Goal: Find specific page/section: Find specific page/section

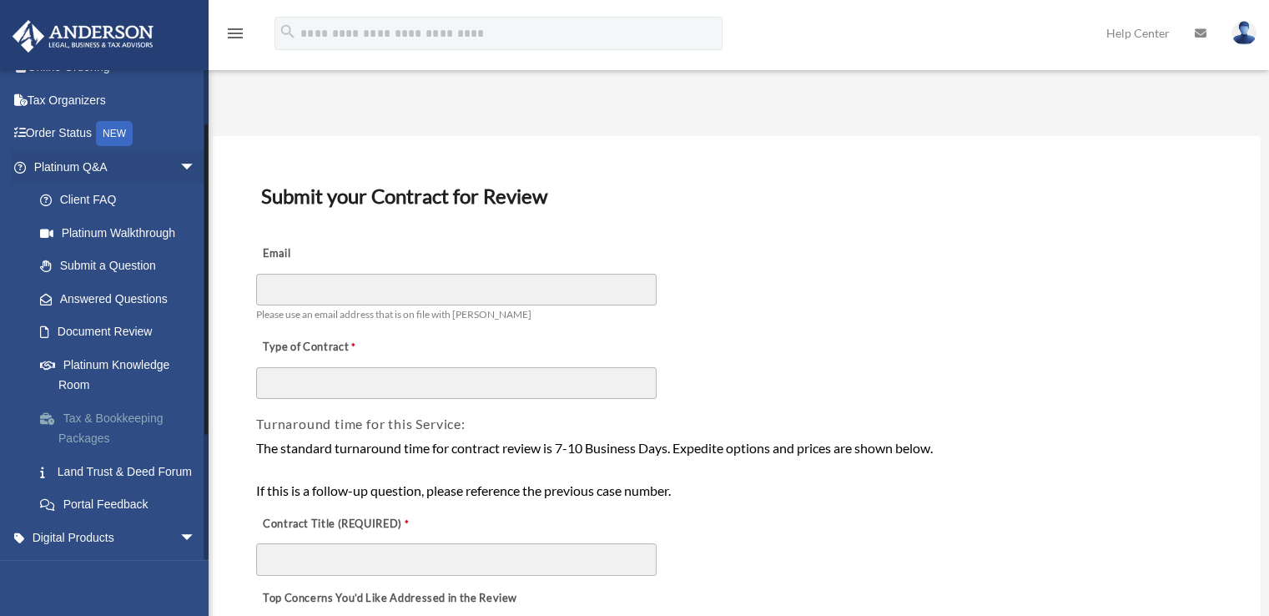
scroll to position [83, 0]
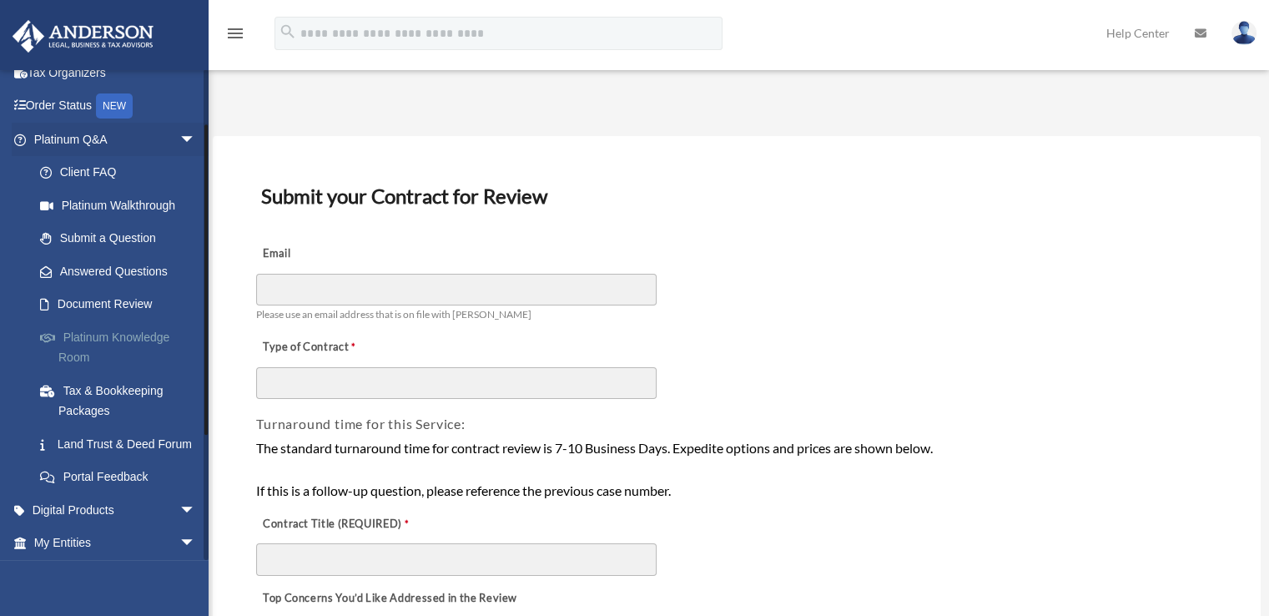
click at [73, 333] on link "Platinum Knowledge Room" at bounding box center [122, 346] width 198 height 53
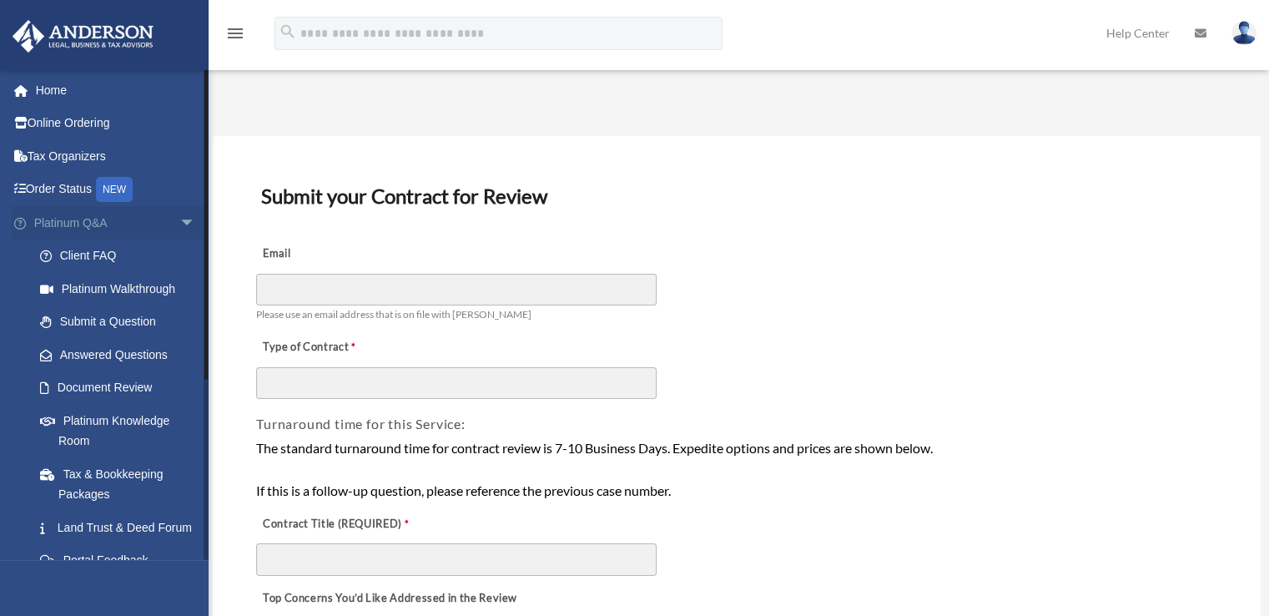
click at [179, 218] on span "arrow_drop_down" at bounding box center [195, 223] width 33 height 34
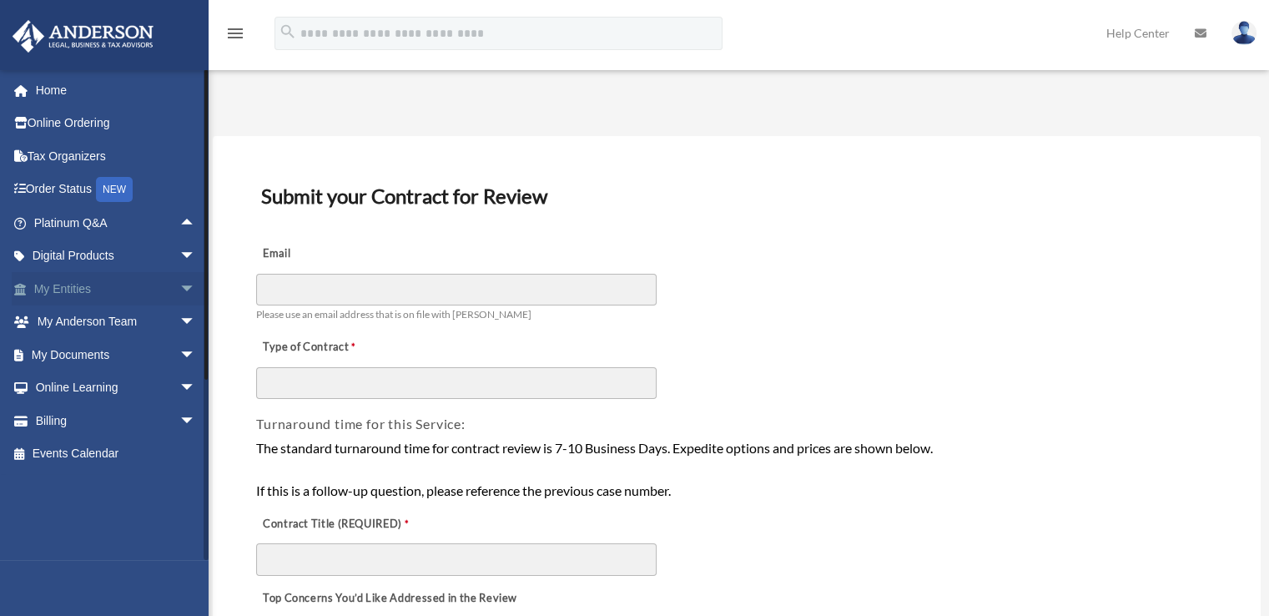
click at [179, 289] on span "arrow_drop_down" at bounding box center [195, 289] width 33 height 34
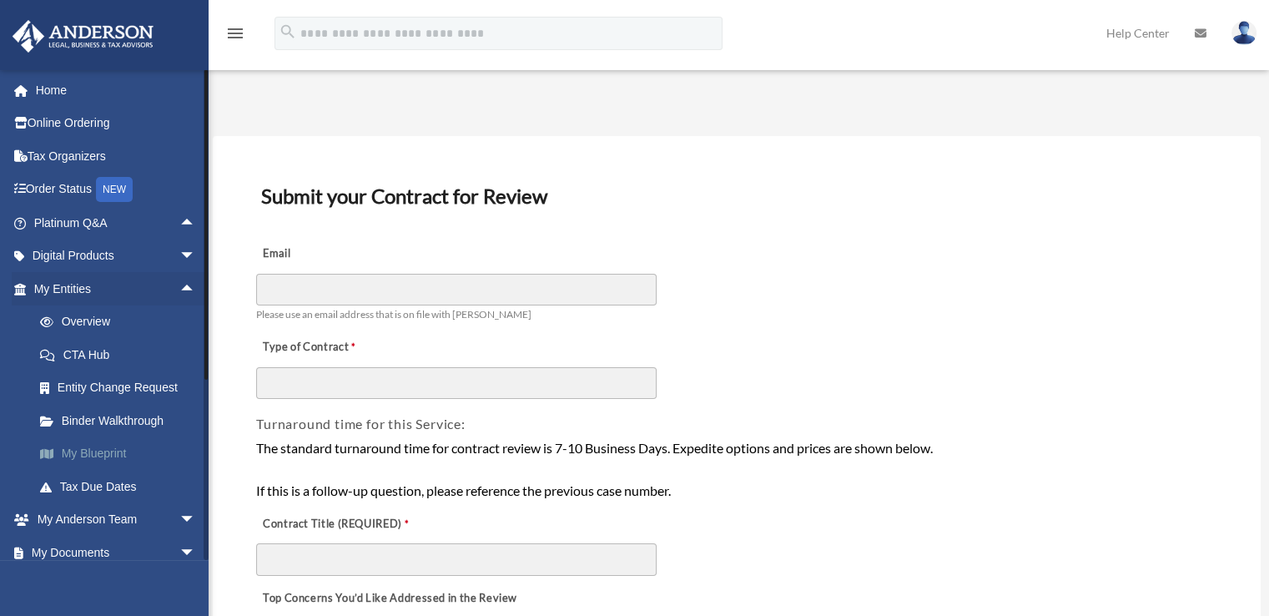
click at [113, 459] on link "My Blueprint" at bounding box center [122, 453] width 198 height 33
